Goal: Entertainment & Leisure: Consume media (video, audio)

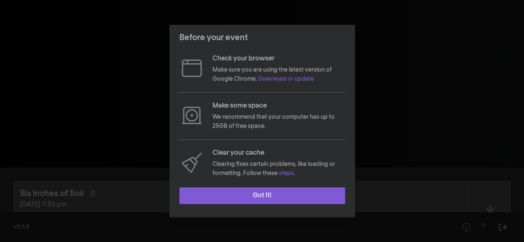
click at [281, 192] on button "Got it!" at bounding box center [262, 196] width 166 height 17
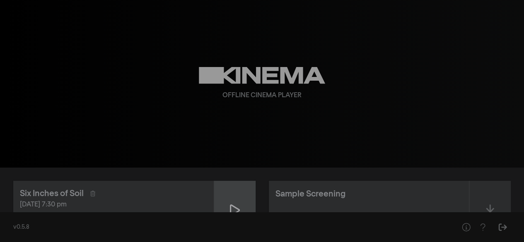
click at [240, 207] on div at bounding box center [234, 210] width 41 height 59
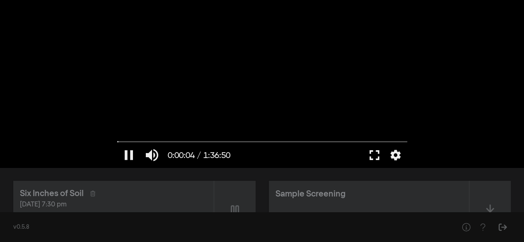
click at [372, 153] on button "fullscreen" at bounding box center [374, 155] width 23 height 25
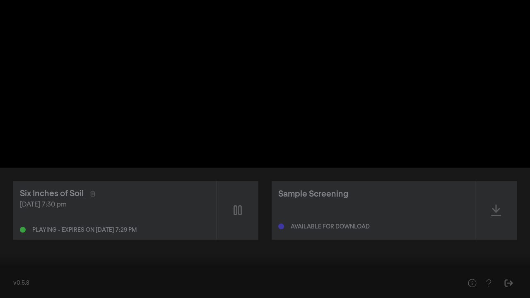
click at [284, 173] on div at bounding box center [265, 149] width 530 height 298
click at [166, 242] on div at bounding box center [301, 285] width 360 height 25
drag, startPoint x: 9, startPoint y: 271, endPoint x: 0, endPoint y: 272, distance: 9.2
click at [4, 242] on input "Seek" at bounding box center [265, 271] width 522 height 5
click at [11, 242] on button "play_arrow" at bounding box center [15, 285] width 23 height 25
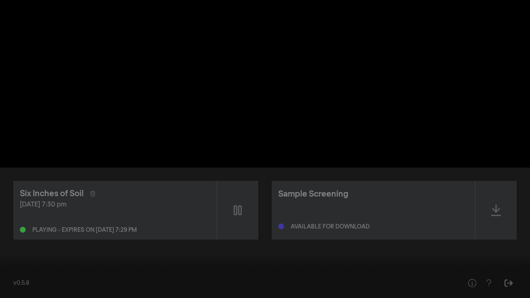
click at [11, 242] on button "pause" at bounding box center [15, 285] width 23 height 25
click at [11, 242] on button "play_arrow" at bounding box center [15, 285] width 23 height 25
click at [11, 242] on button "pause" at bounding box center [15, 285] width 23 height 25
click at [11, 242] on button "play_arrow" at bounding box center [15, 285] width 23 height 25
click at [17, 242] on button "pause" at bounding box center [15, 285] width 23 height 25
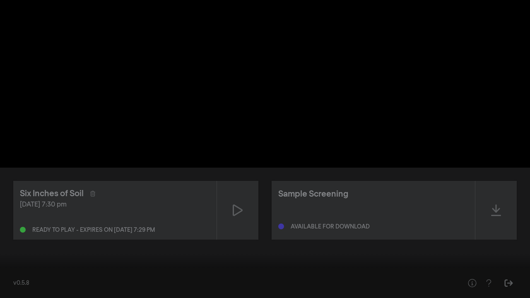
click at [17, 242] on button "play_arrow" at bounding box center [15, 285] width 23 height 25
drag, startPoint x: 14, startPoint y: 270, endPoint x: 7, endPoint y: 270, distance: 7.0
click at [7, 242] on input "Seek" at bounding box center [265, 271] width 522 height 5
click at [17, 242] on button "pause" at bounding box center [15, 285] width 23 height 25
click at [17, 242] on button "play_arrow" at bounding box center [15, 285] width 23 height 25
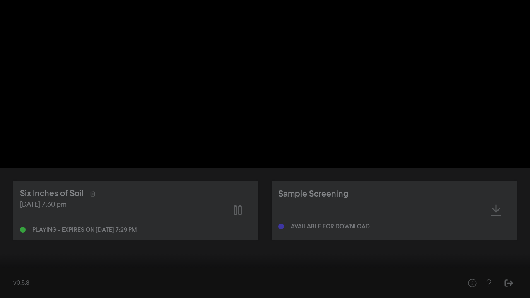
click at [17, 242] on button "pause" at bounding box center [15, 285] width 23 height 25
click at [15, 242] on input "Seek" at bounding box center [265, 271] width 522 height 5
drag, startPoint x: 14, startPoint y: 272, endPoint x: 0, endPoint y: 275, distance: 14.3
click at [4, 242] on input "Seek" at bounding box center [265, 271] width 522 height 5
drag, startPoint x: 14, startPoint y: 272, endPoint x: 1, endPoint y: 272, distance: 12.8
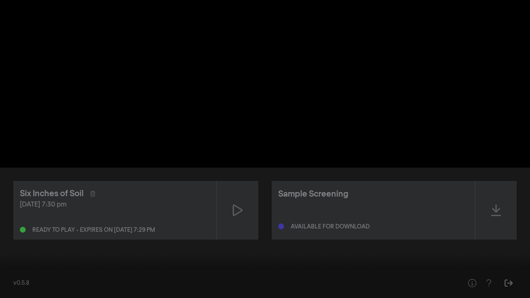
click at [4, 242] on input "Seek" at bounding box center [265, 271] width 522 height 5
click at [15, 242] on button "play_arrow" at bounding box center [15, 285] width 23 height 25
click at [15, 242] on button "pause" at bounding box center [15, 285] width 23 height 25
type input "2.250886"
